Goal: Task Accomplishment & Management: Manage account settings

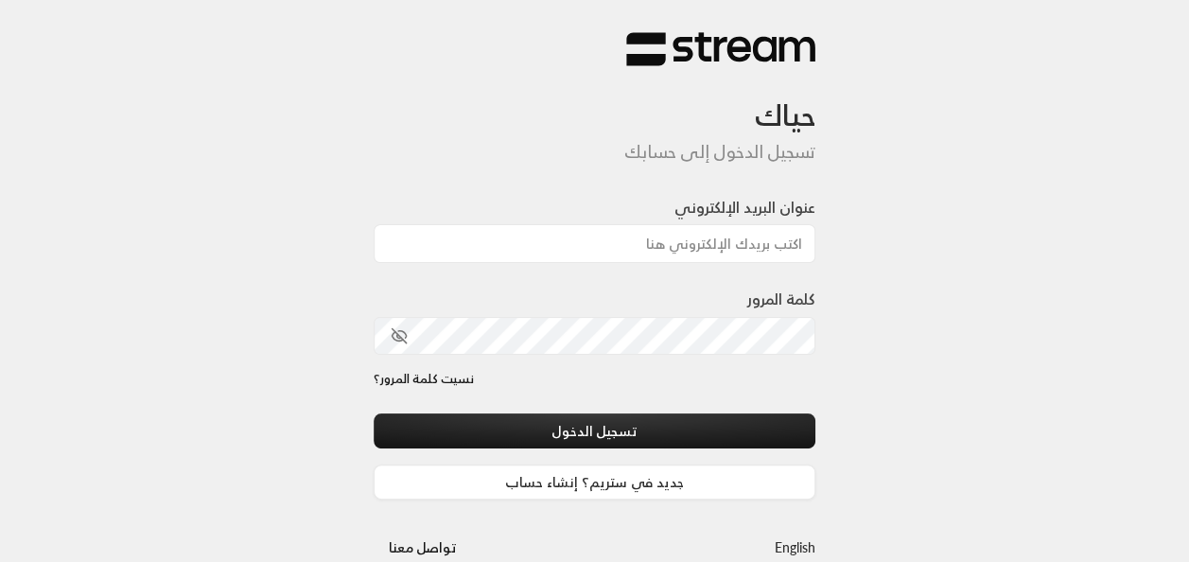
click at [494, 399] on div at bounding box center [647, 463] width 388 height 216
click at [757, 257] on input "عنوان البريد الإلكتروني" at bounding box center [594, 243] width 443 height 39
type input "[EMAIL_ADDRESS][DOMAIN_NAME]"
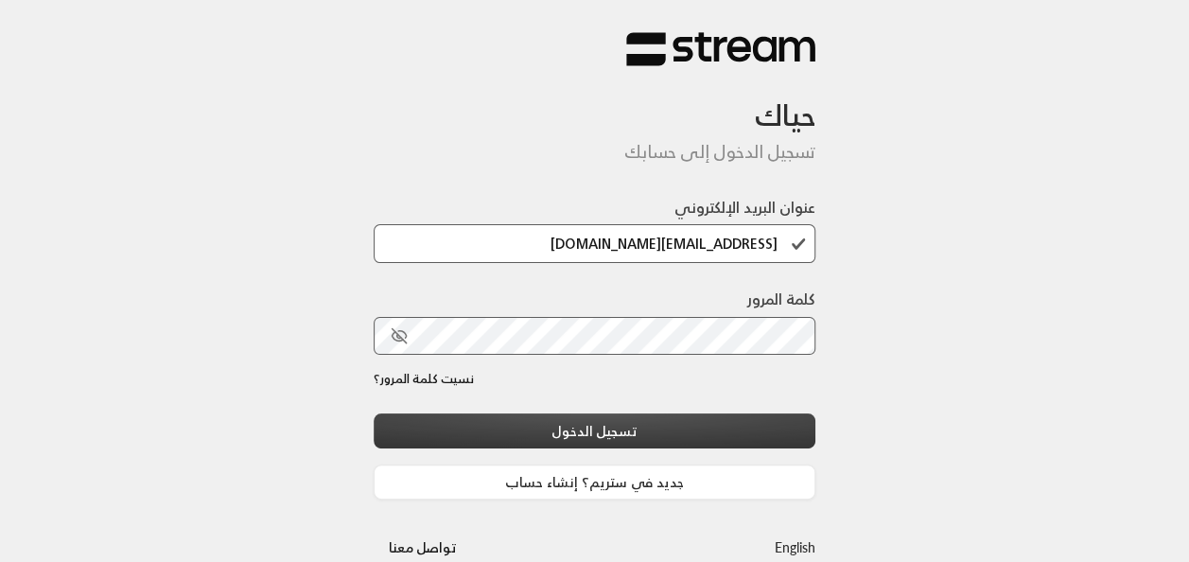
click at [661, 426] on button "تسجيل الدخول" at bounding box center [594, 430] width 443 height 35
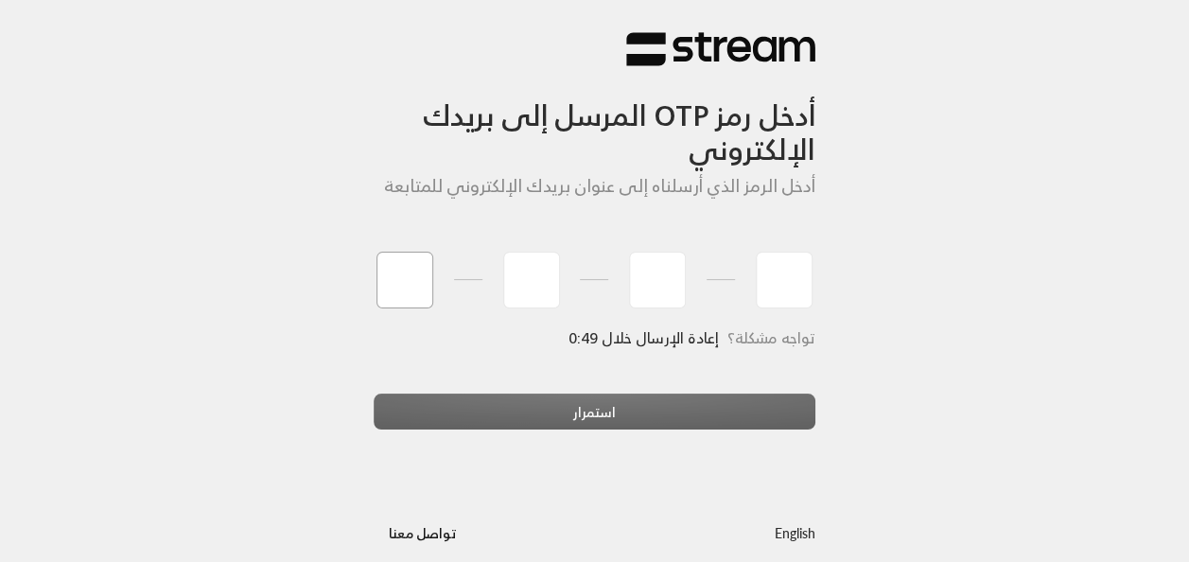
type input "5"
type input "7"
type input "4"
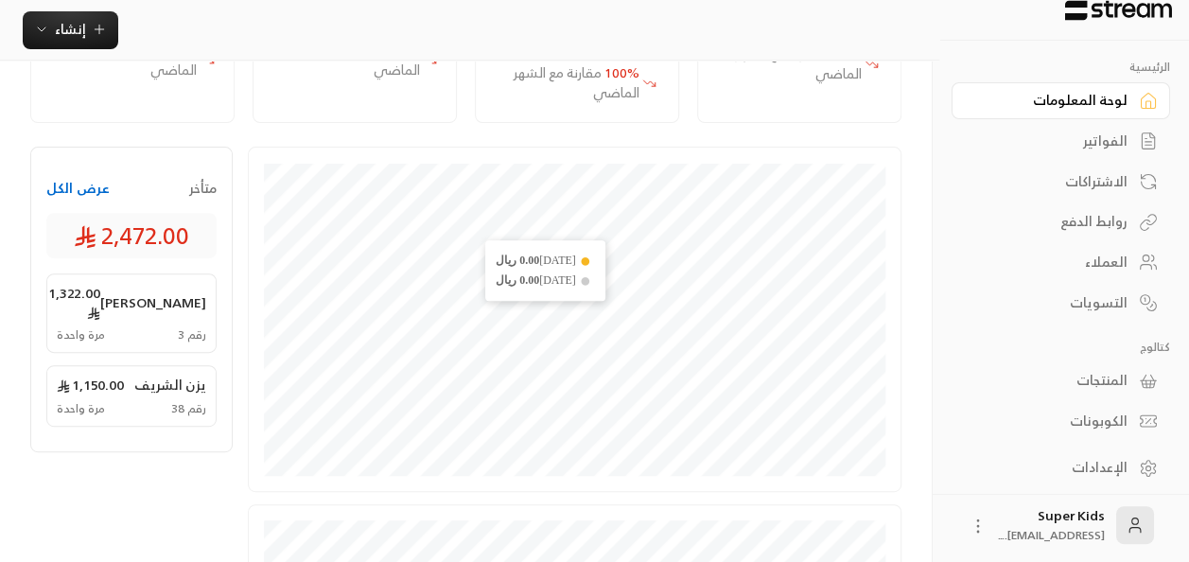
scroll to position [248, 0]
click at [78, 189] on button "عرض الكل" at bounding box center [77, 187] width 63 height 19
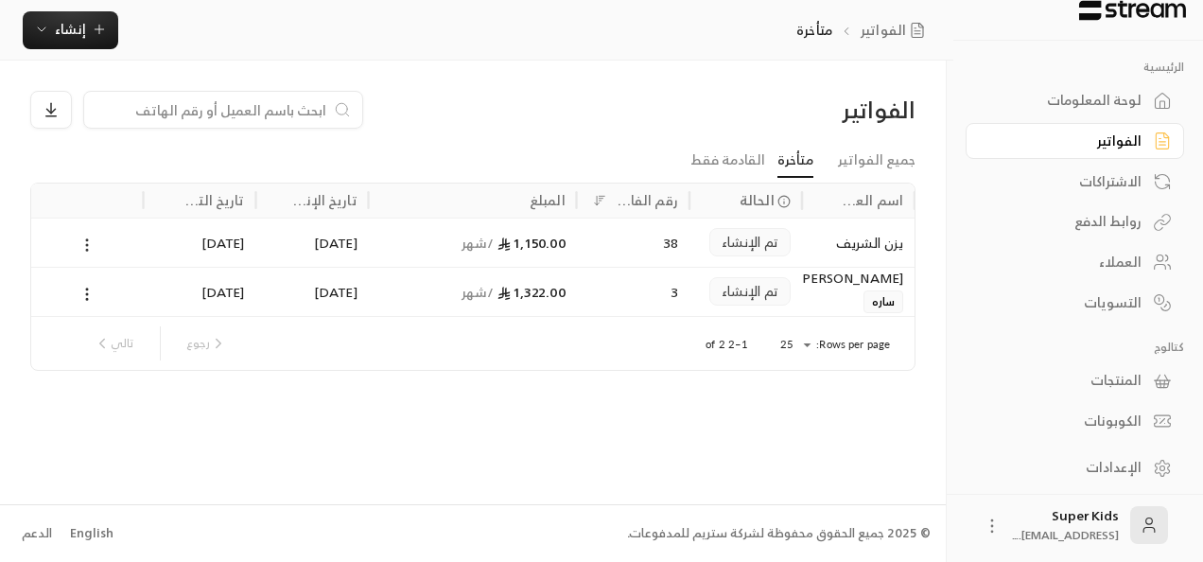
click at [84, 242] on icon at bounding box center [86, 244] width 17 height 17
click at [108, 285] on li "عرض" at bounding box center [108, 293] width 48 height 34
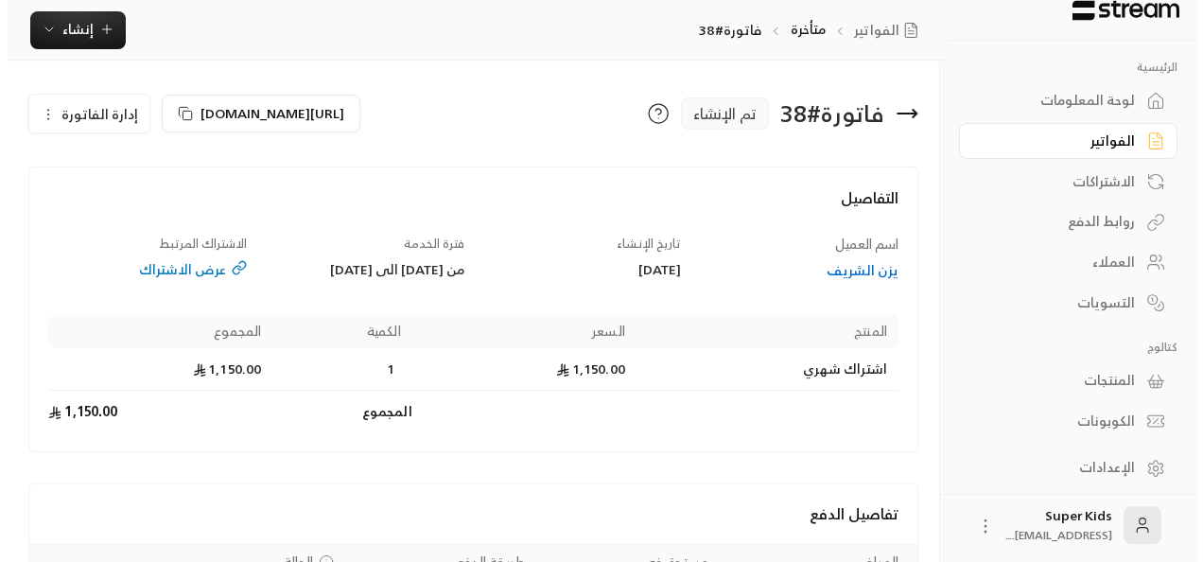
scroll to position [179, 0]
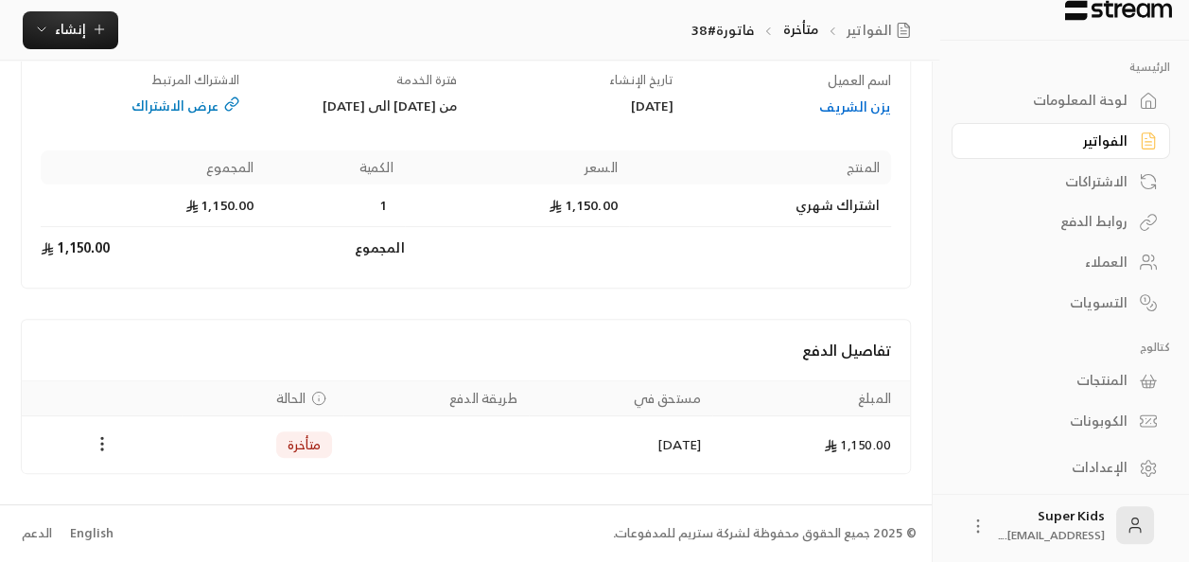
click at [100, 440] on icon "Payments" at bounding box center [102, 443] width 19 height 19
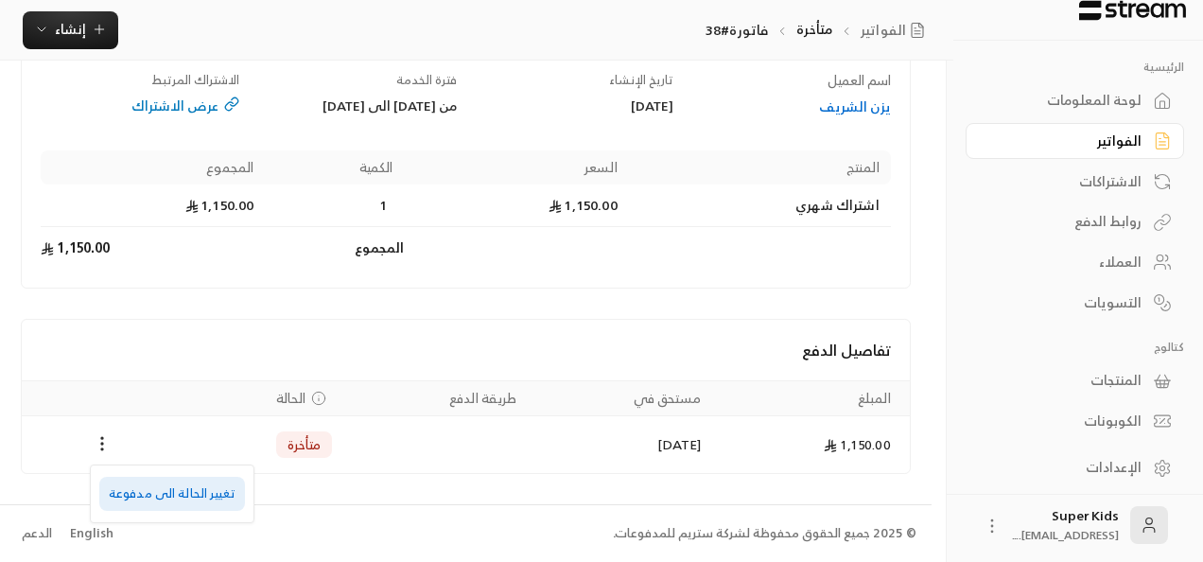
click at [174, 490] on li "تغيير الحالة الى مدفوعة" at bounding box center [172, 494] width 146 height 34
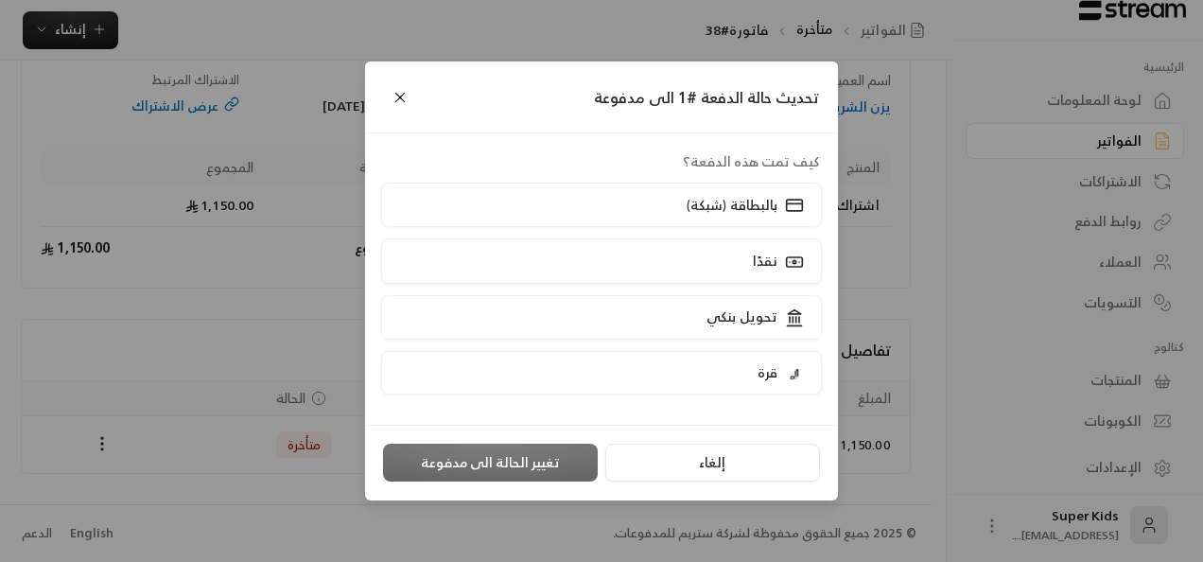
scroll to position [161, 0]
click at [735, 252] on label "نقدًا" at bounding box center [602, 260] width 442 height 44
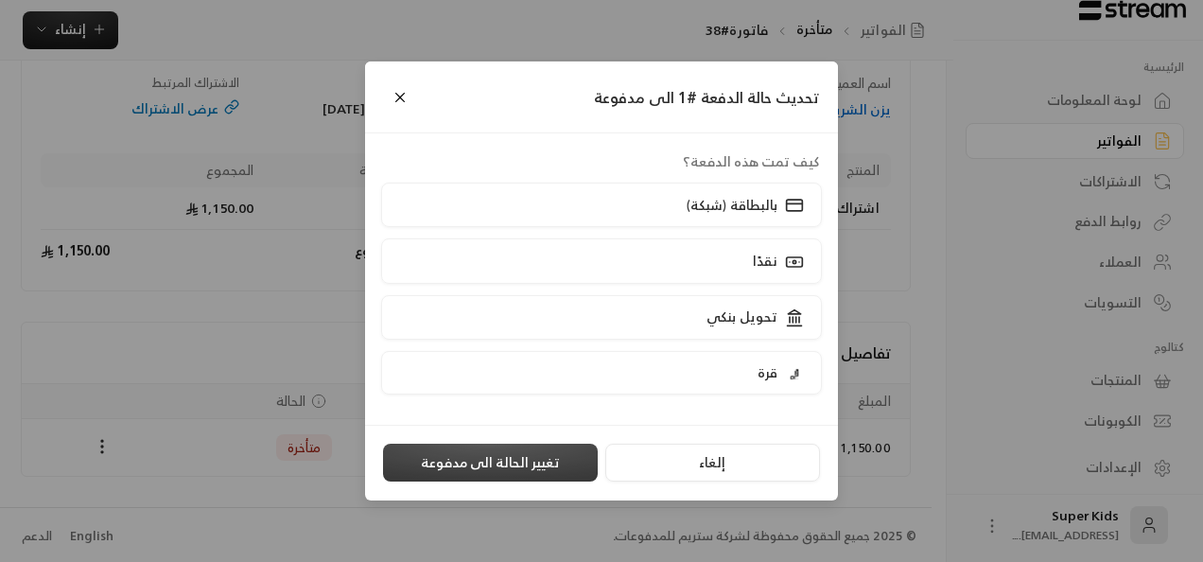
click at [509, 460] on button "تغيير الحالة الى مدفوعة" at bounding box center [490, 462] width 215 height 38
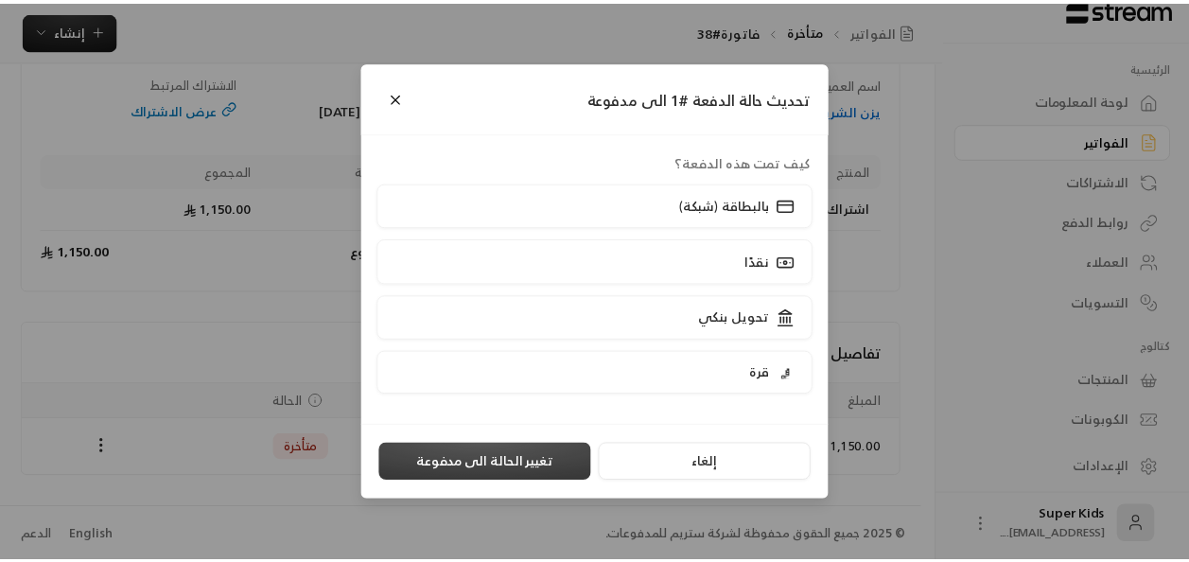
scroll to position [0, 0]
